Goal: Transaction & Acquisition: Book appointment/travel/reservation

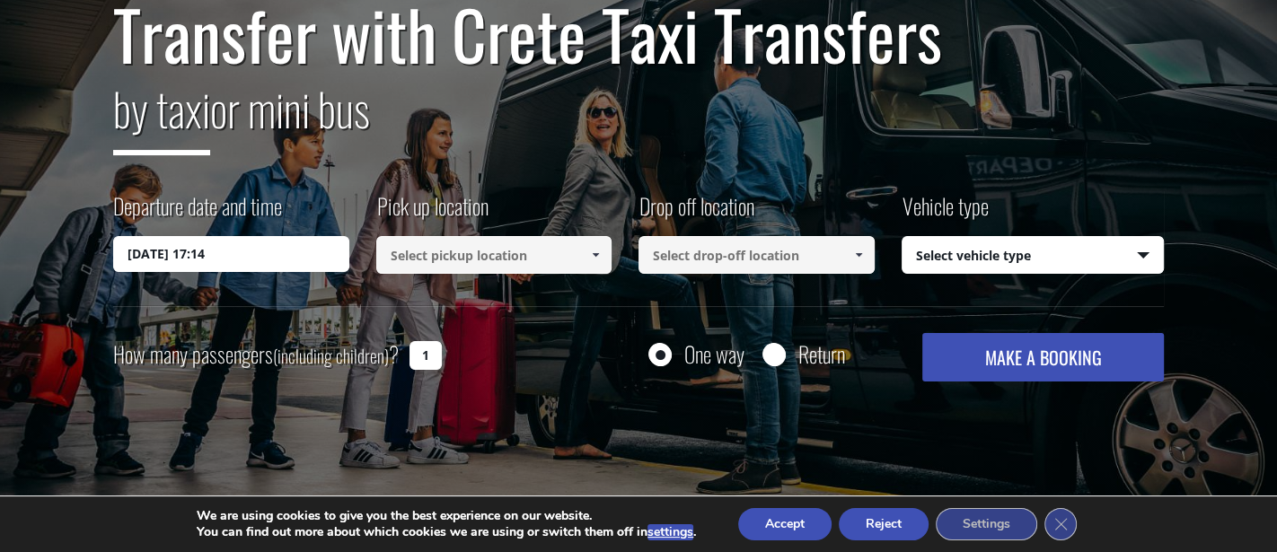
click at [145, 254] on input "14/10/2025 17:14" at bounding box center [231, 254] width 236 height 36
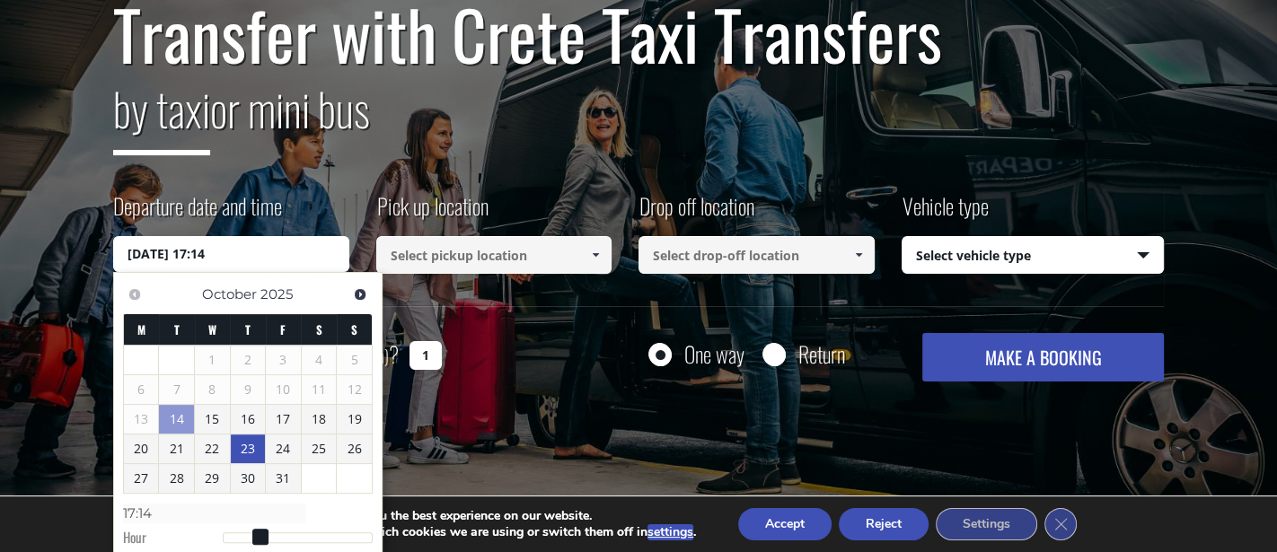
click at [243, 437] on link "23" at bounding box center [248, 449] width 35 height 29
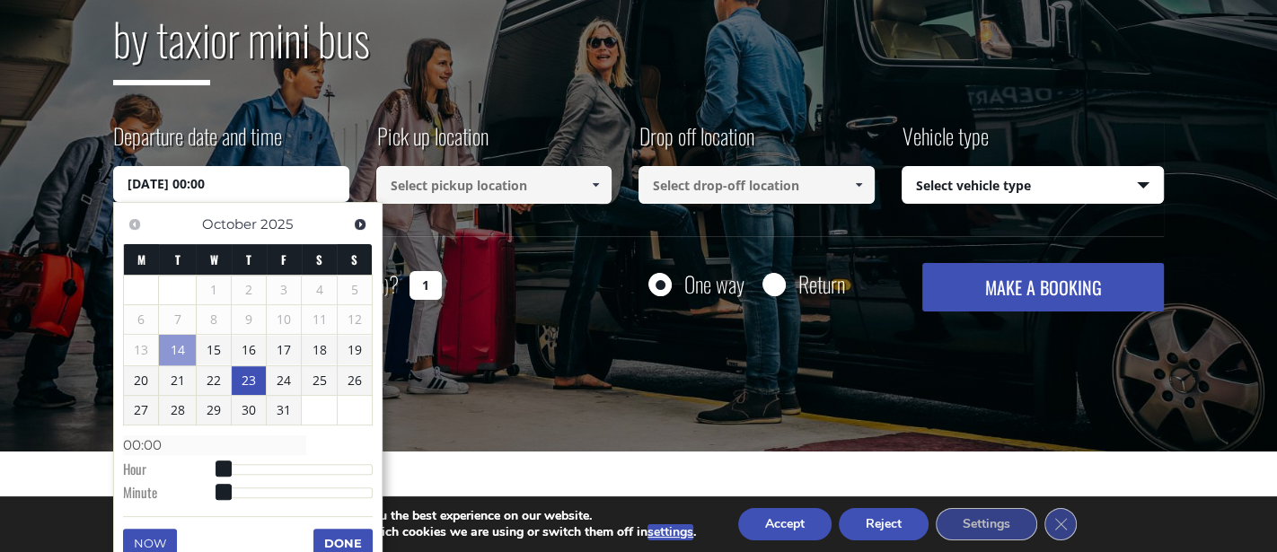
scroll to position [280, 0]
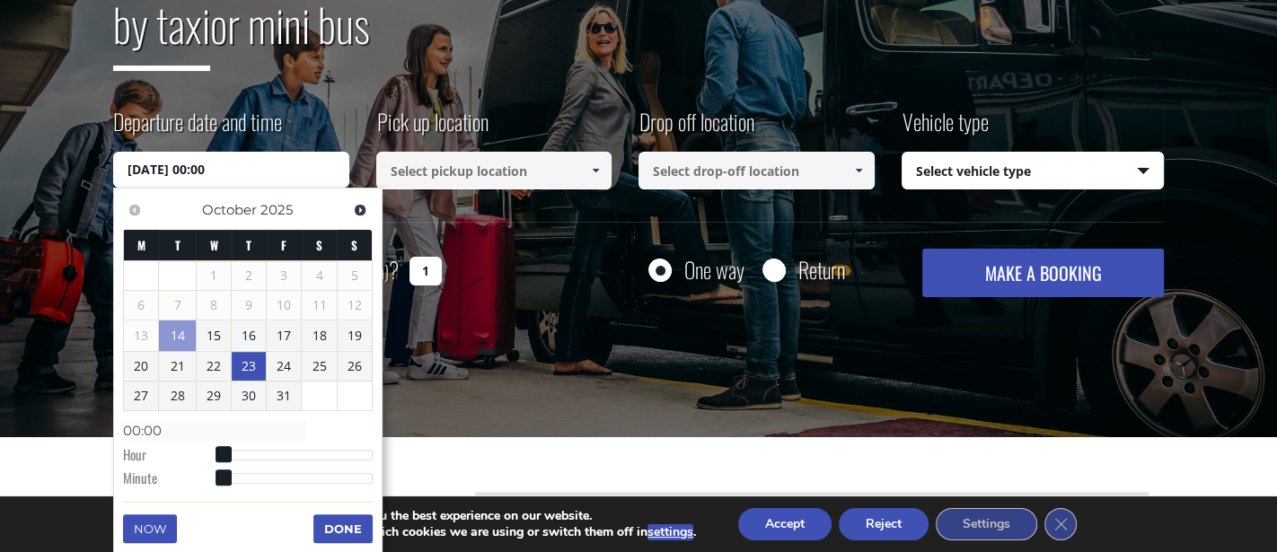
click at [244, 365] on link "23" at bounding box center [249, 366] width 34 height 29
click at [240, 172] on input "23/10/2025 00:00" at bounding box center [231, 170] width 236 height 36
click at [216, 170] on input "23/10/2025 00:00" at bounding box center [231, 170] width 236 height 36
type input "23/10/2025 03:00"
type input "03:00"
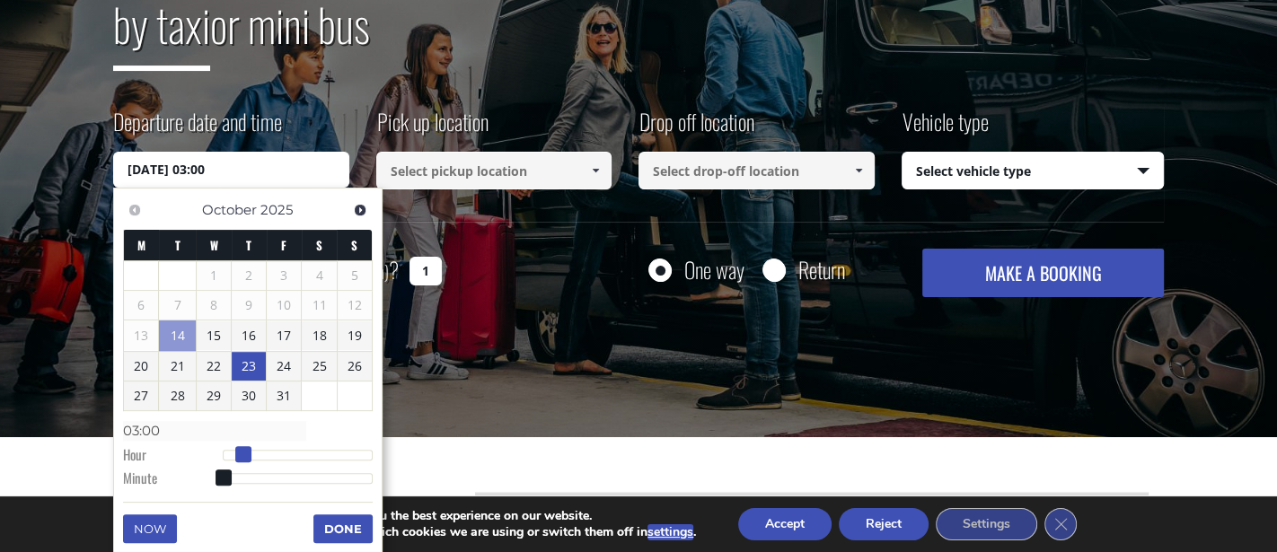
click at [241, 451] on div at bounding box center [298, 455] width 150 height 11
type input "23/10/2025 13:00"
type input "13:00"
click at [311, 452] on div at bounding box center [298, 455] width 150 height 11
type input "23/10/2025 09:00"
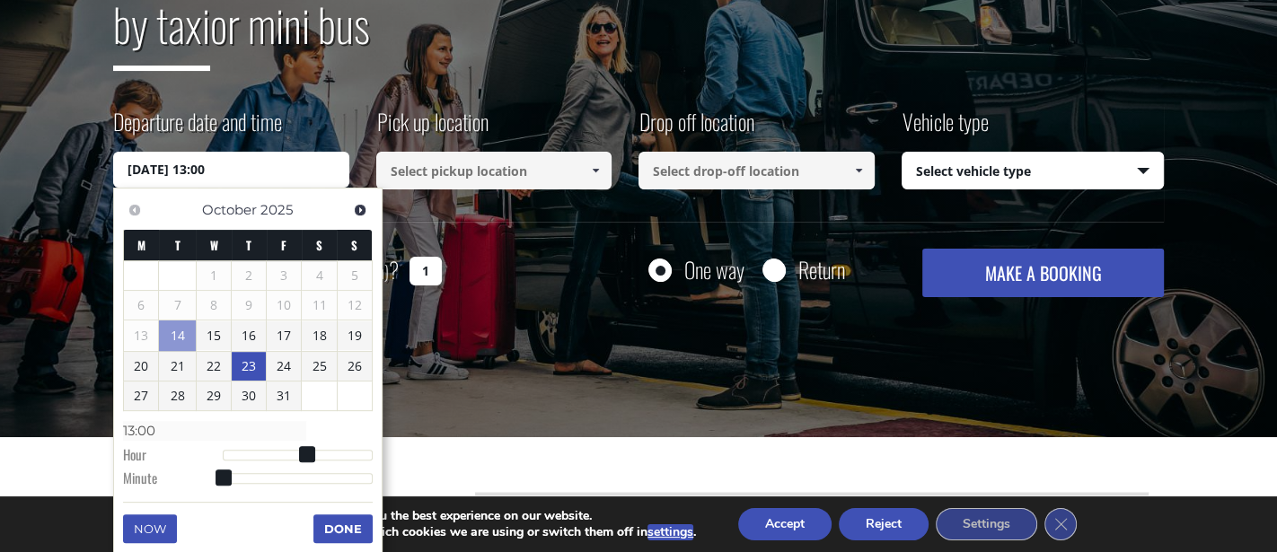
type input "09:00"
click at [284, 450] on div at bounding box center [298, 455] width 150 height 11
click at [275, 471] on dl "Time 09:00 Hour Minute Second Millisecond Microsecond Time Zone -1200 -1100 -10…" at bounding box center [248, 454] width 250 height 76
click at [335, 522] on button "Done" at bounding box center [343, 529] width 59 height 29
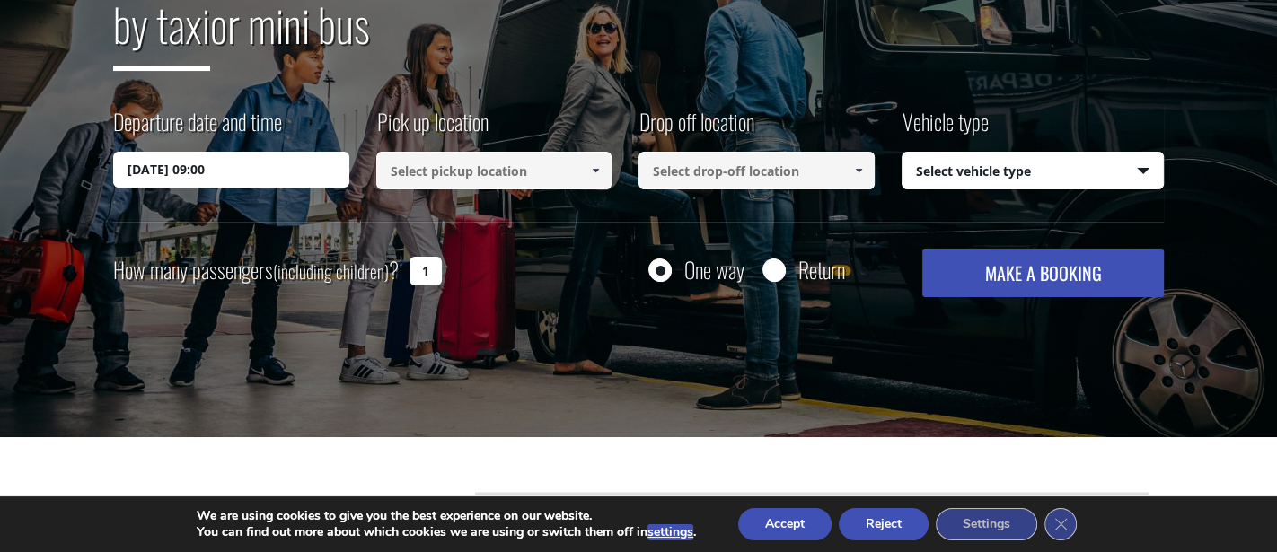
click at [581, 173] on link at bounding box center [596, 171] width 30 height 38
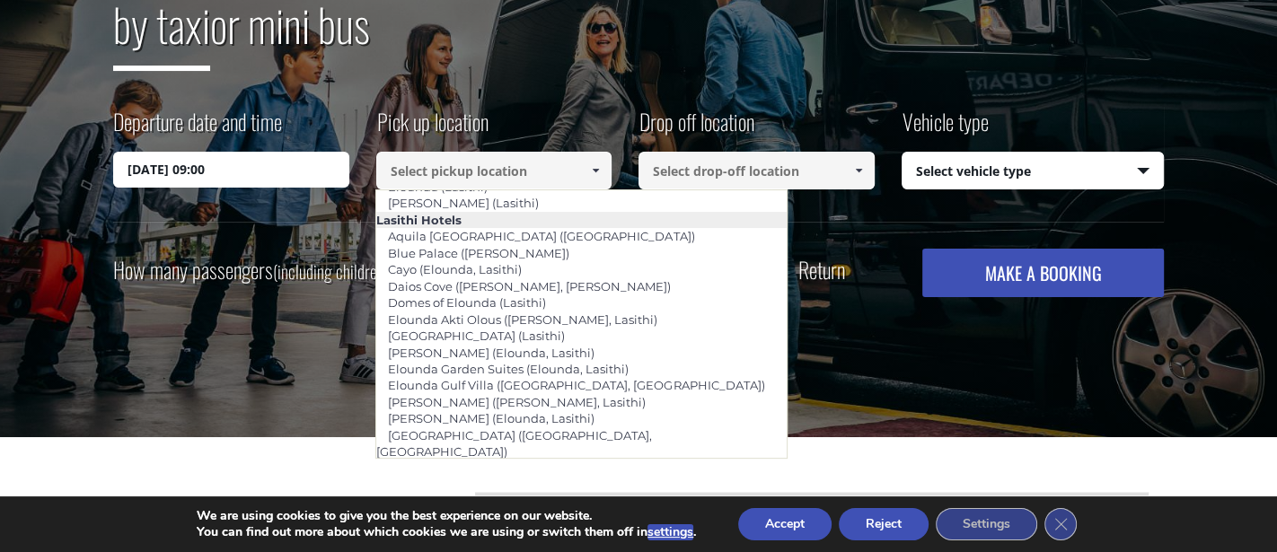
scroll to position [2526, 0]
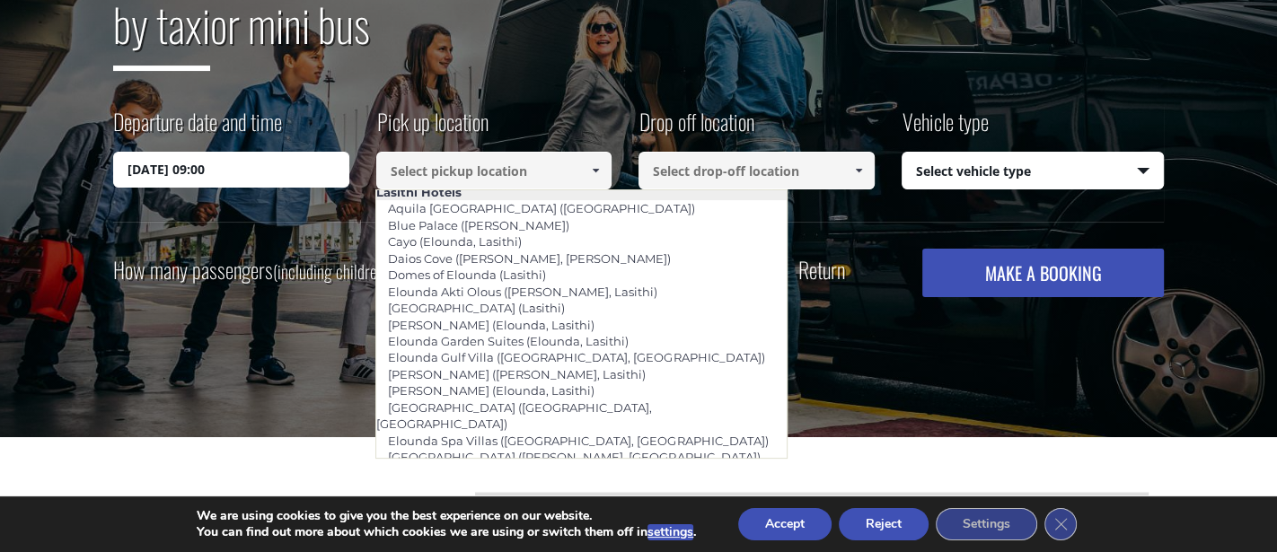
type input "[GEOGRAPHIC_DATA]"
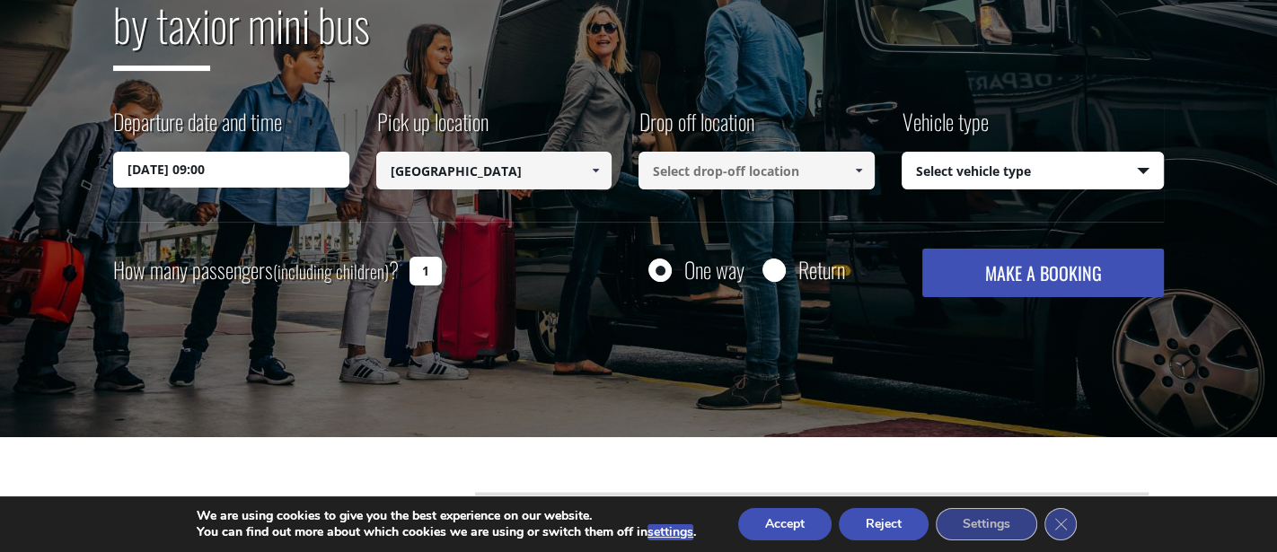
click at [785, 169] on input at bounding box center [757, 171] width 236 height 38
click at [856, 168] on span at bounding box center [859, 170] width 14 height 14
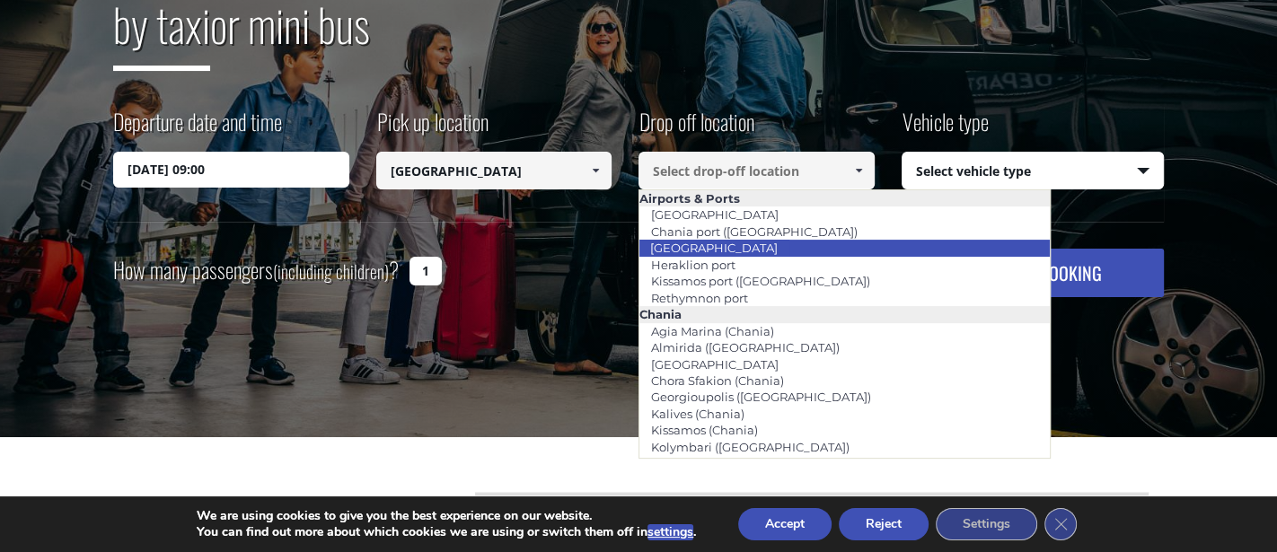
click at [744, 243] on link "[GEOGRAPHIC_DATA]" at bounding box center [714, 247] width 151 height 25
type input "[GEOGRAPHIC_DATA]"
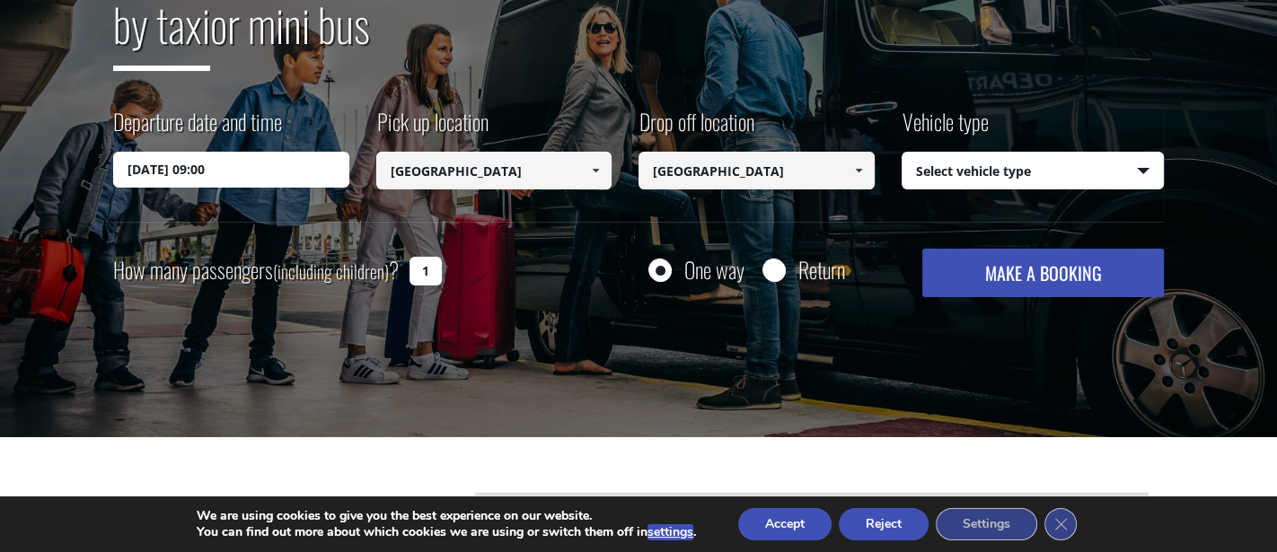
click at [1137, 165] on select "Select vehicle type Taxi (4 passengers) Mercedes E Class Mini Van (7 passengers…" at bounding box center [1033, 172] width 261 height 38
select select "540"
click at [903, 153] on select "Select vehicle type Taxi (4 passengers) Mercedes E Class Mini Van (7 passengers…" at bounding box center [1033, 172] width 261 height 38
click at [430, 275] on input "1" at bounding box center [426, 271] width 32 height 29
type input "2"
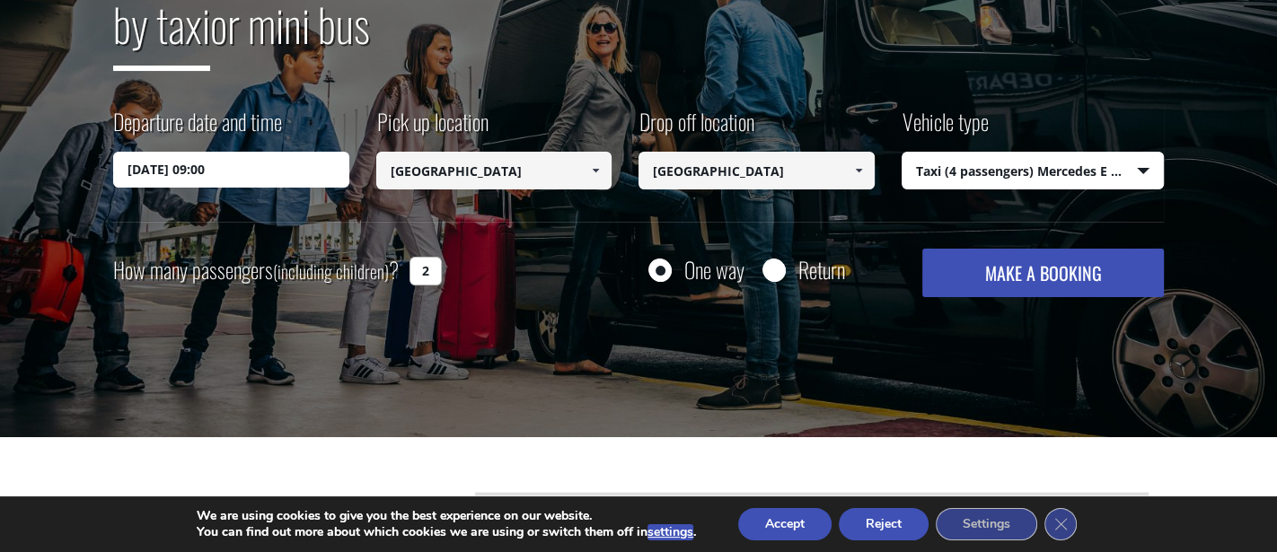
click at [1029, 270] on button "MAKE A BOOKING" at bounding box center [1044, 273] width 242 height 49
click at [773, 265] on input "Return" at bounding box center [774, 272] width 22 height 22
radio input "true"
type input "[GEOGRAPHIC_DATA]"
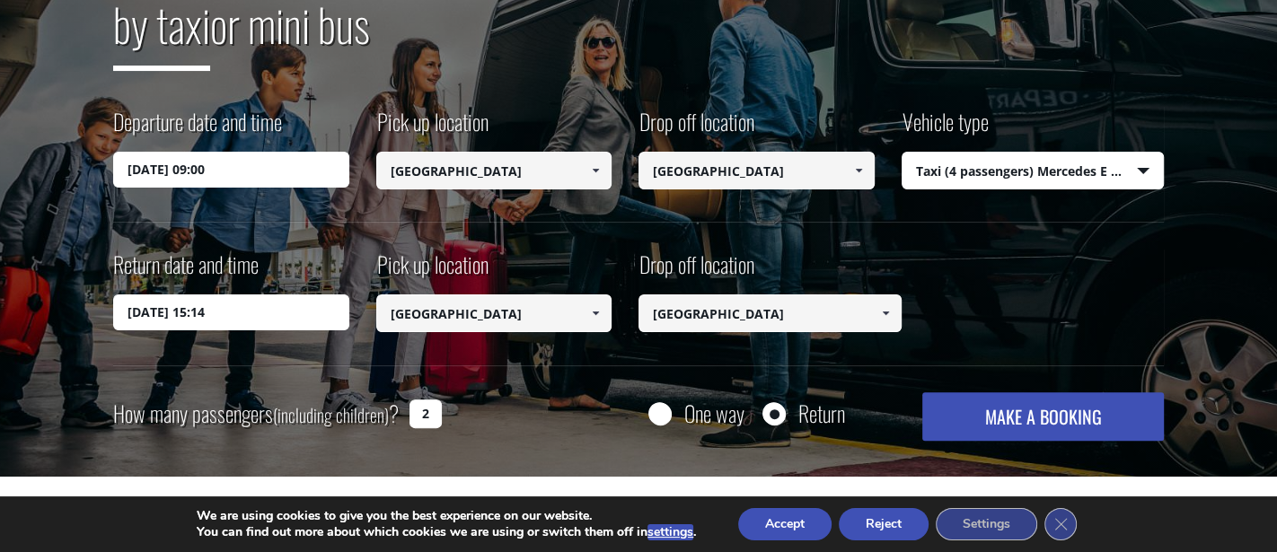
click at [172, 316] on input "15/10/2025 15:14" at bounding box center [231, 313] width 236 height 36
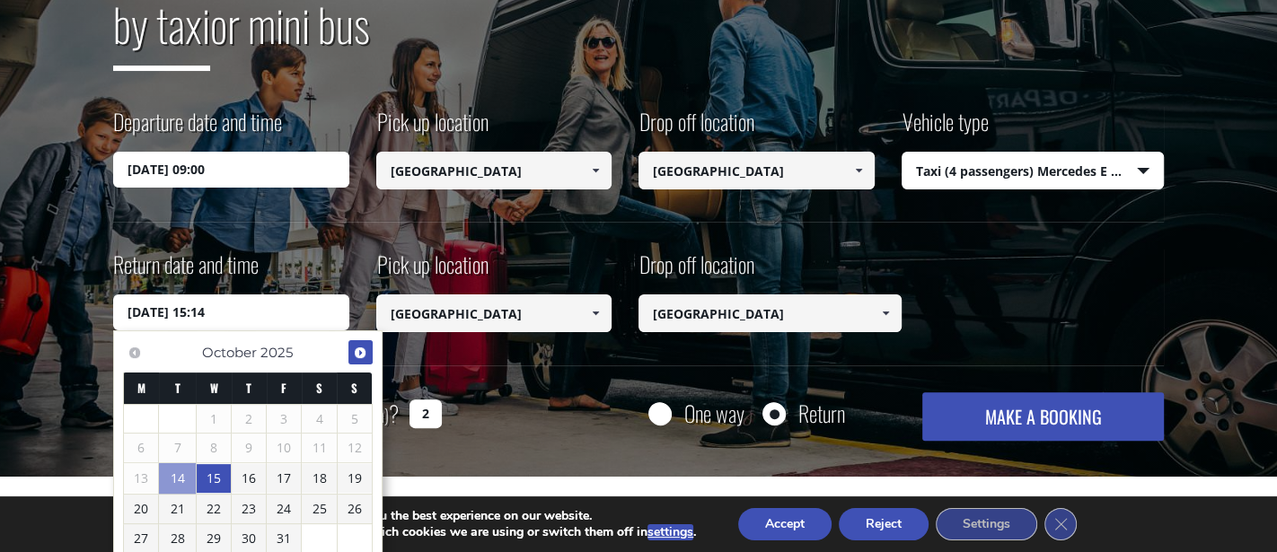
click at [357, 352] on span "Next" at bounding box center [360, 353] width 14 height 14
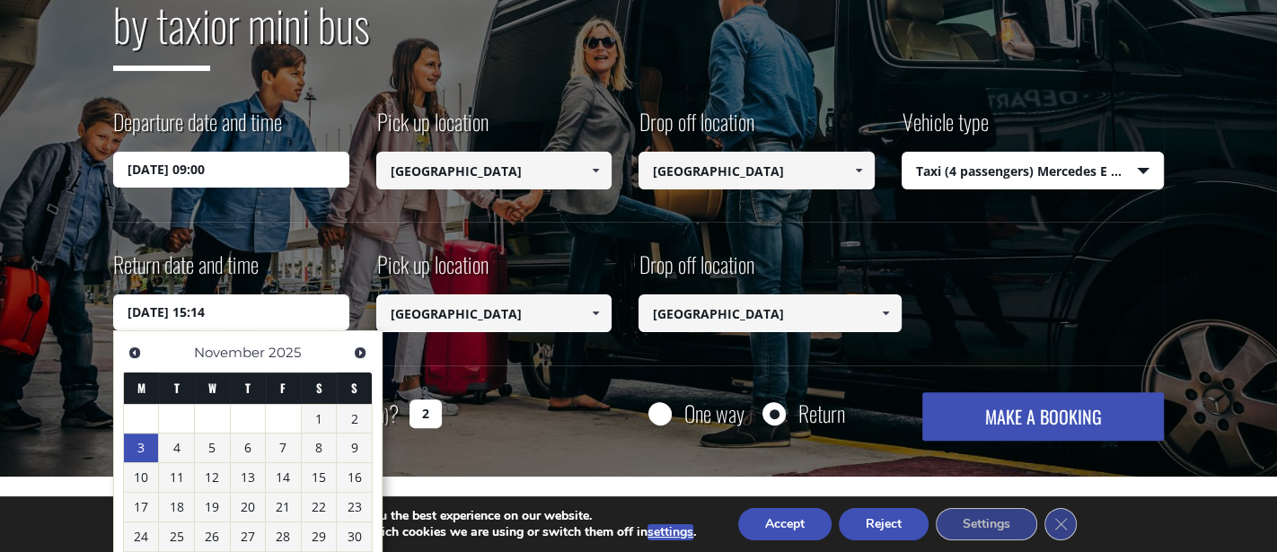
click at [139, 446] on link "3" at bounding box center [141, 448] width 35 height 29
type input "03/11/2025 15:14"
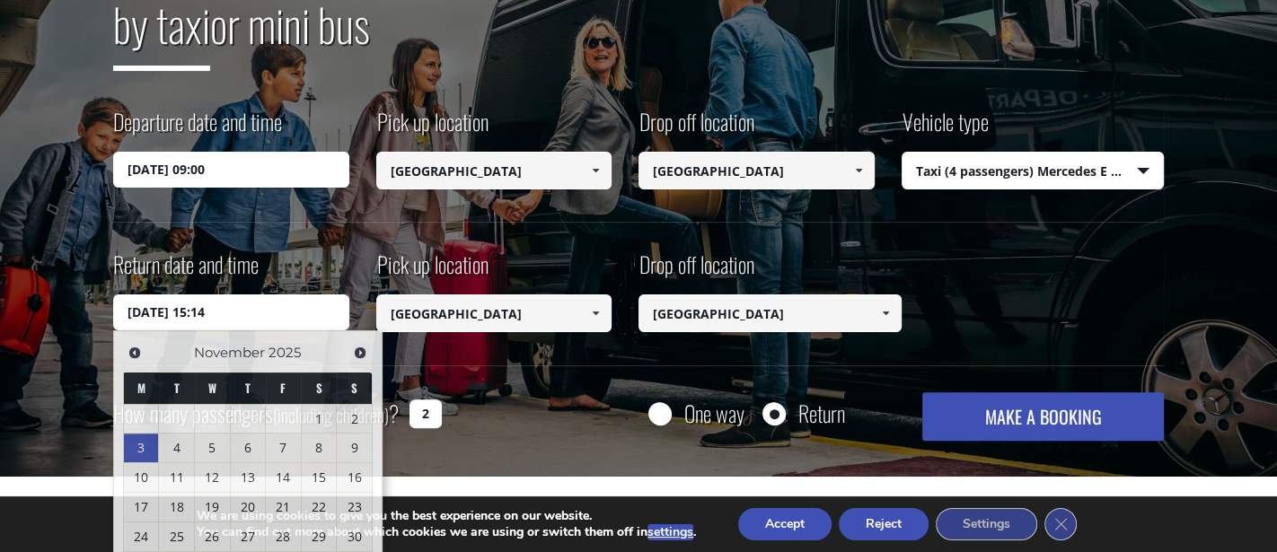
click at [1025, 415] on button "MAKE A BOOKING" at bounding box center [1044, 417] width 242 height 49
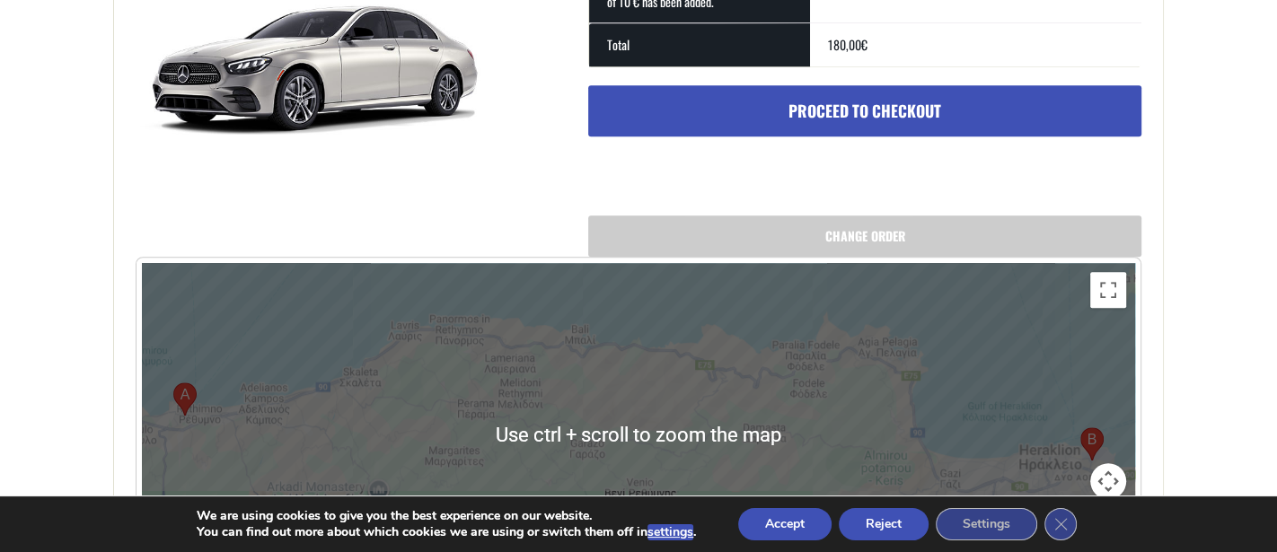
scroll to position [786, 0]
